Goal: Navigation & Orientation: Find specific page/section

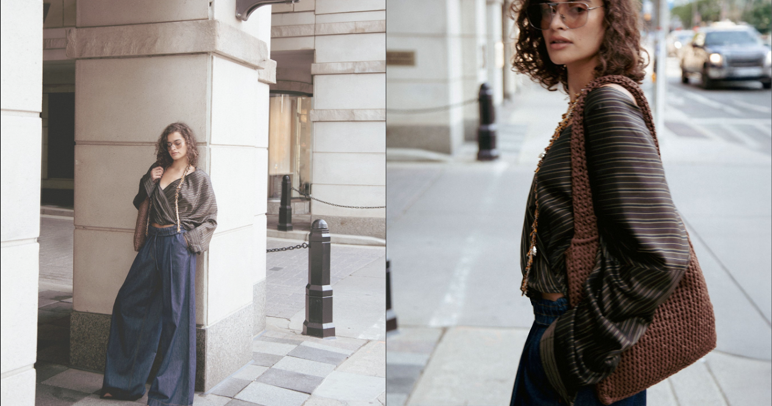
scroll to position [1175, 0]
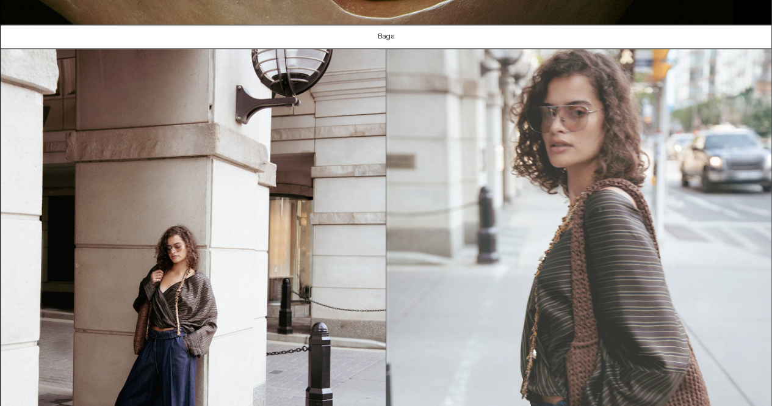
scroll to position [1175, 0]
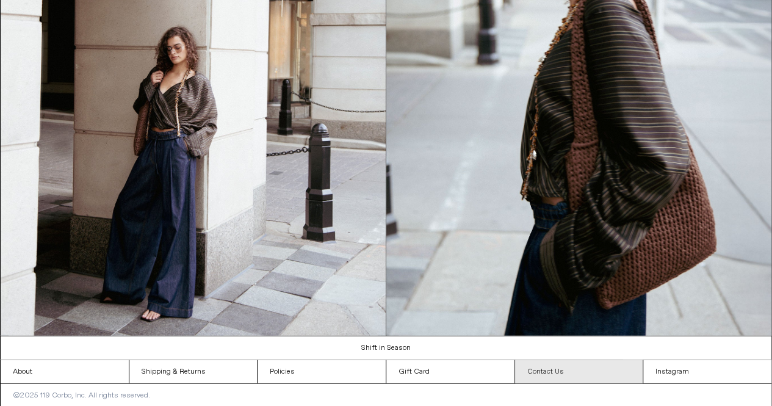
click at [555, 374] on link "Contact Us" at bounding box center [579, 371] width 128 height 23
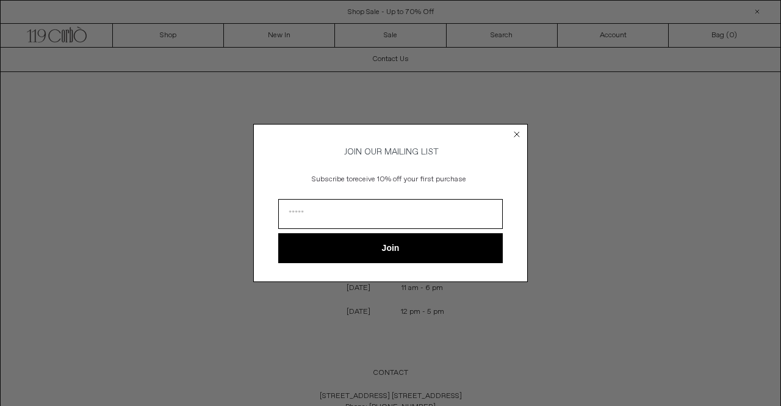
click at [521, 128] on icon "Close dialog" at bounding box center [517, 134] width 12 height 12
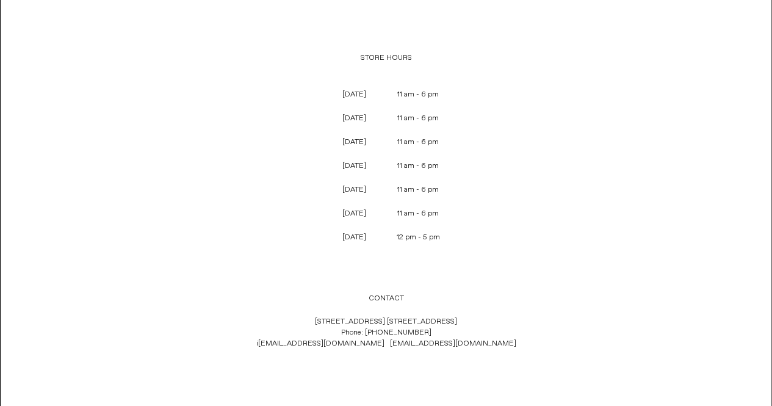
scroll to position [140, 0]
